Goal: Check status: Check status

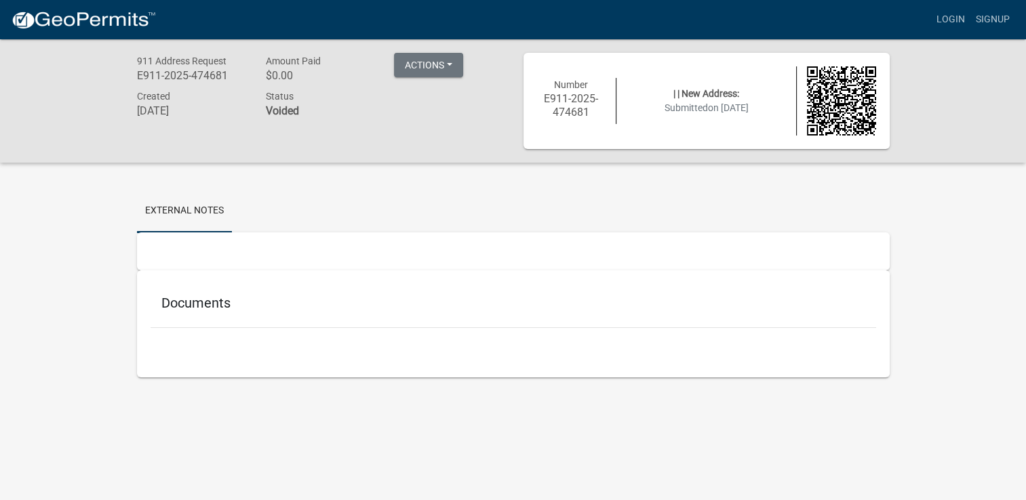
click at [113, 327] on div "911 Address Request E911-2025-474681 Amount Paid $0.00 Actions Printer Friendly…" at bounding box center [513, 228] width 1026 height 379
click at [220, 309] on h5 "Documents" at bounding box center [513, 303] width 704 height 16
click at [423, 68] on button "Actions" at bounding box center [428, 65] width 69 height 24
click at [326, 114] on h6 "Voided" at bounding box center [319, 110] width 108 height 13
click at [553, 88] on div "Number E911-2025-474681" at bounding box center [572, 100] width 90 height 45
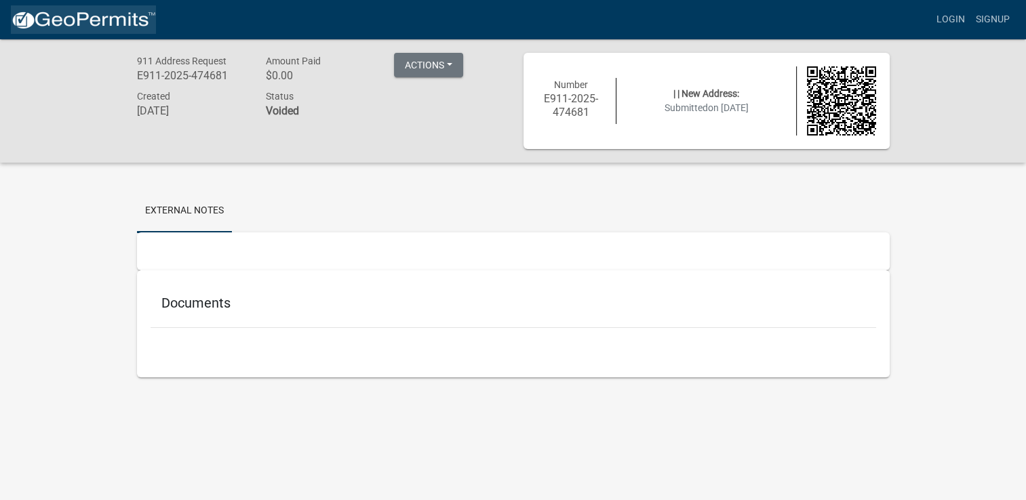
click at [36, 24] on img at bounding box center [83, 20] width 145 height 20
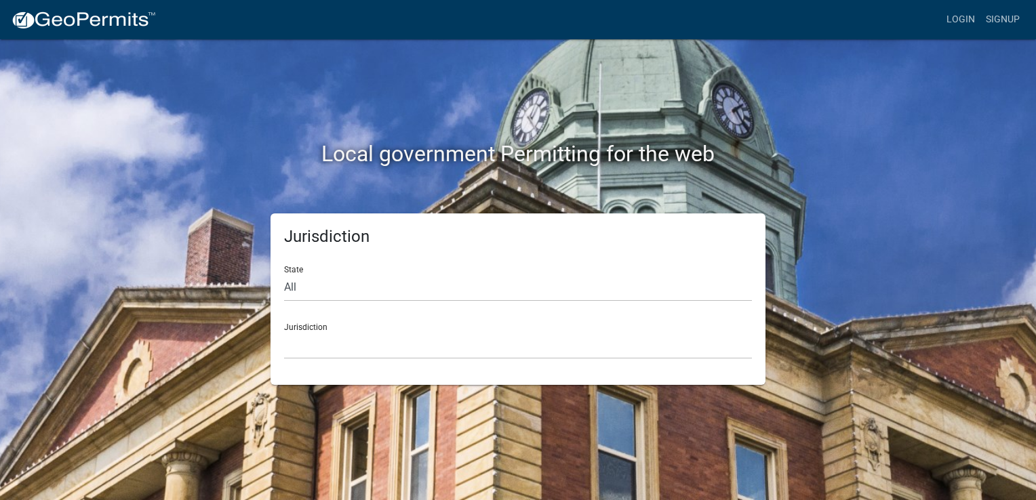
click at [963, 178] on div "Local government Permitting for the web Jurisdiction State All Colorado Georgia…" at bounding box center [518, 250] width 1036 height 500
